Goal: Information Seeking & Learning: Learn about a topic

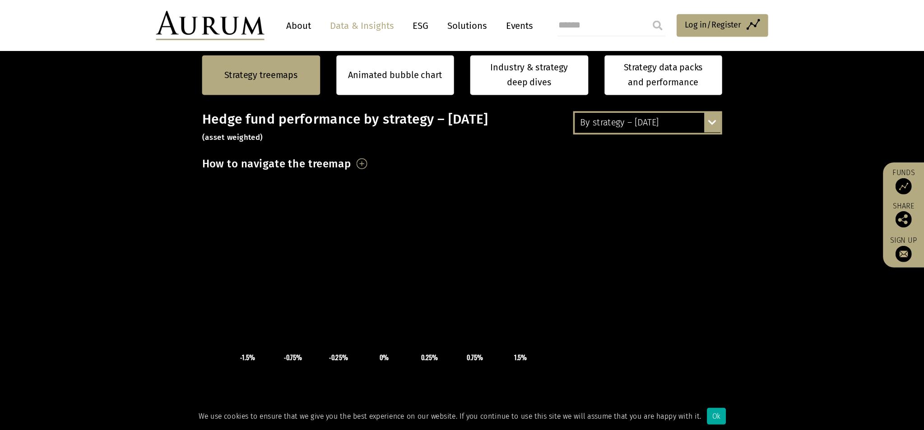
scroll to position [206, 0]
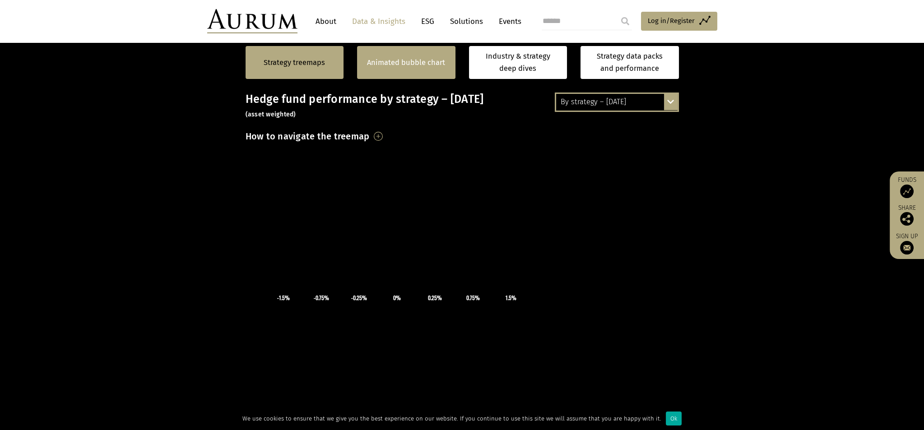
click at [414, 69] on link "Animated bubble chart" at bounding box center [406, 63] width 78 height 12
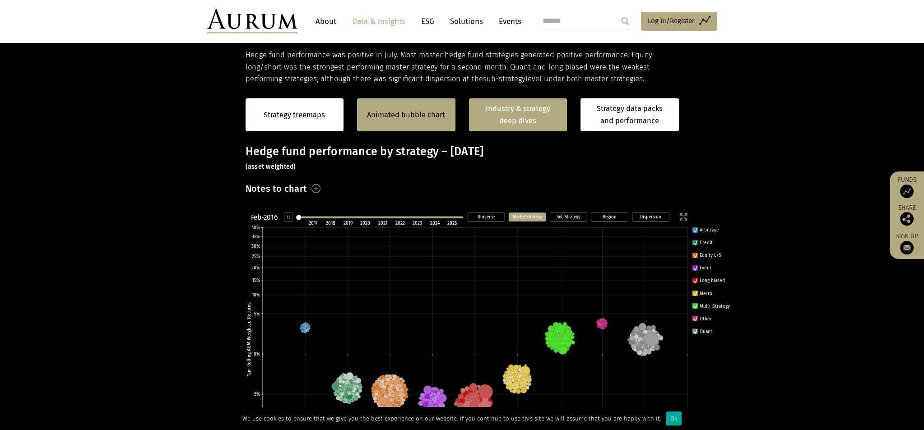
scroll to position [148, 0]
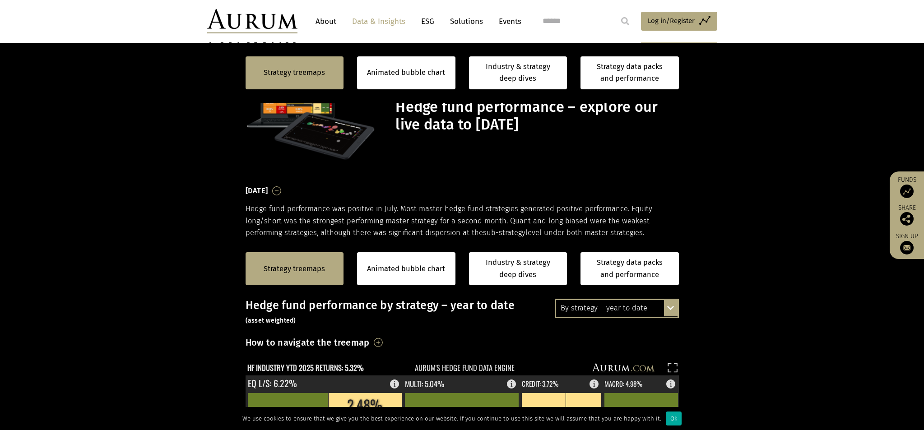
scroll to position [343, 0]
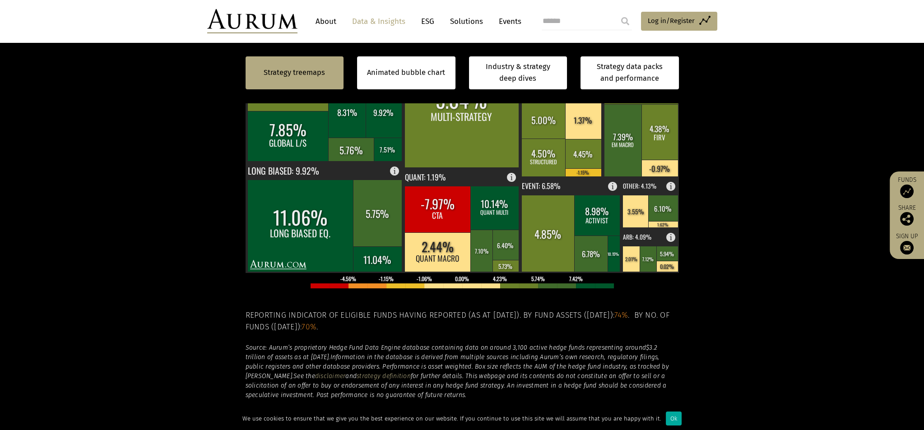
click at [880, 165] on section "Strategy treemaps Animated bubble chart Industry & strategy deep dives Strategy…" at bounding box center [462, 225] width 924 height 658
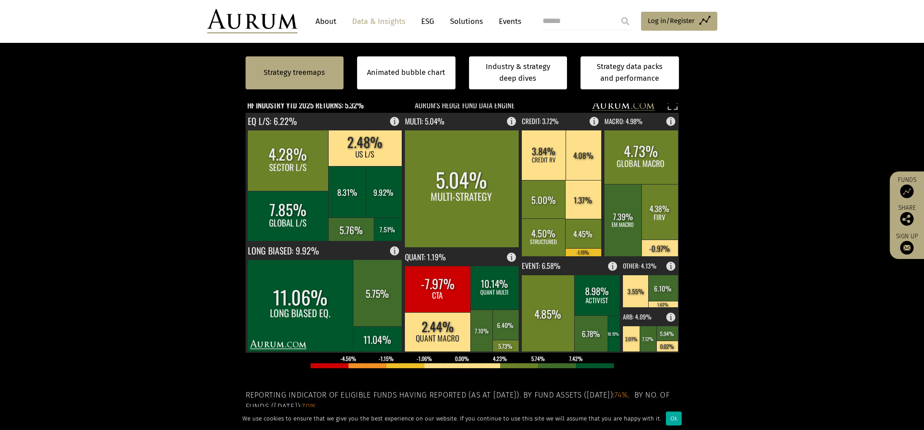
scroll to position [242, 0]
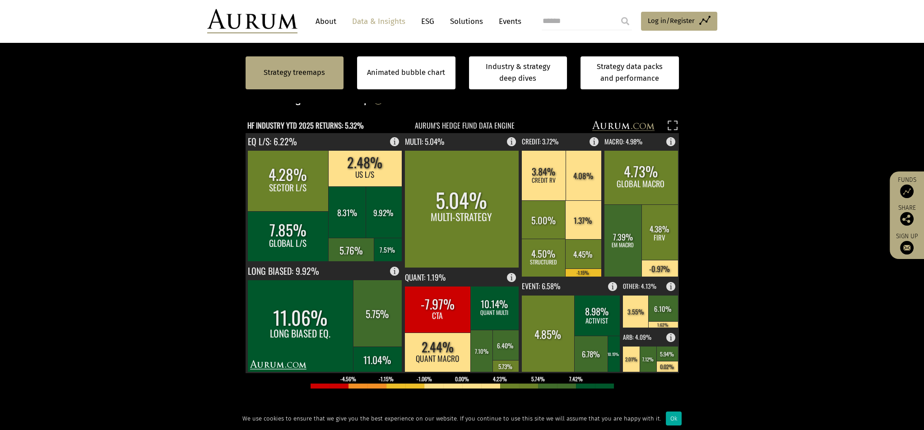
click at [758, 186] on section "Strategy treemaps Animated bubble chart Industry & strategy deep dives Strategy…" at bounding box center [462, 325] width 924 height 658
